Goal: Find specific page/section: Find specific page/section

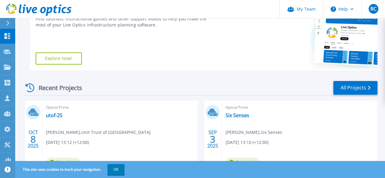
scroll to position [152, 0]
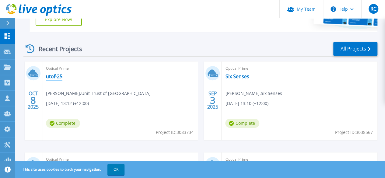
click at [49, 76] on link "utof-25" at bounding box center [54, 76] width 16 height 6
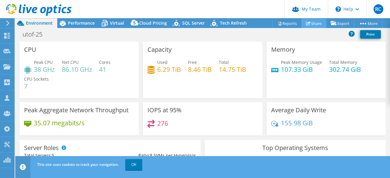
click at [308, 24] on link "Share" at bounding box center [313, 23] width 25 height 9
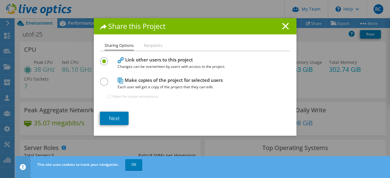
click at [152, 44] on li "Recipients" at bounding box center [153, 46] width 19 height 8
click at [283, 23] on icon at bounding box center [285, 26] width 7 height 7
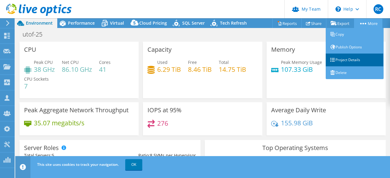
click at [348, 55] on link "Project Details" at bounding box center [354, 60] width 58 height 13
